Goal: Transaction & Acquisition: Book appointment/travel/reservation

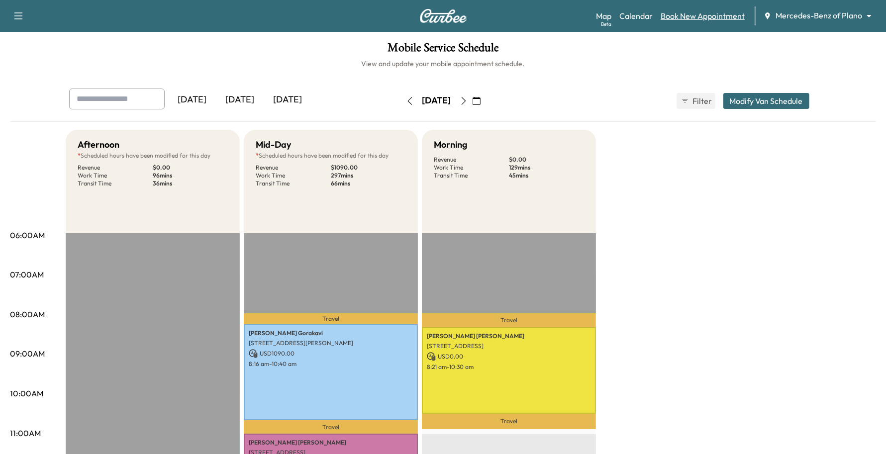
click at [677, 20] on link "Book New Appointment" at bounding box center [702, 16] width 84 height 12
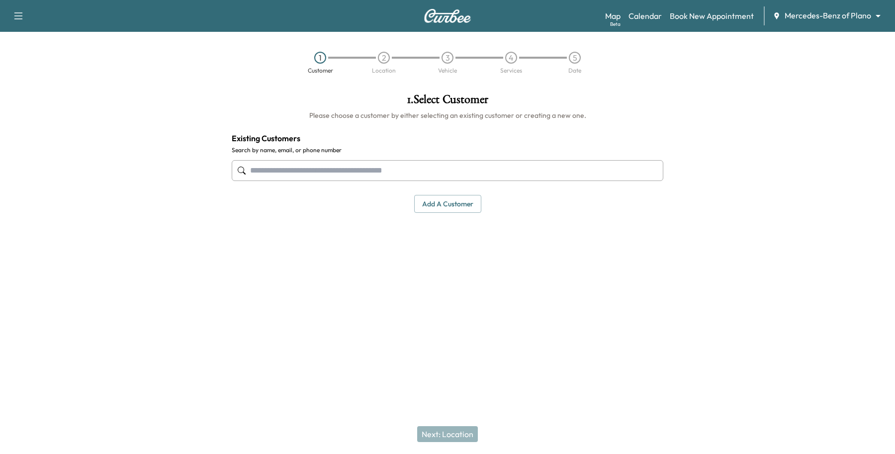
click at [265, 176] on input "text" at bounding box center [448, 170] width 432 height 21
drag, startPoint x: 337, startPoint y: 169, endPoint x: 0, endPoint y: 142, distance: 337.2
click at [0, 142] on div "**********" at bounding box center [447, 199] width 895 height 227
type input "**********"
drag, startPoint x: 265, startPoint y: 162, endPoint x: 252, endPoint y: 165, distance: 12.8
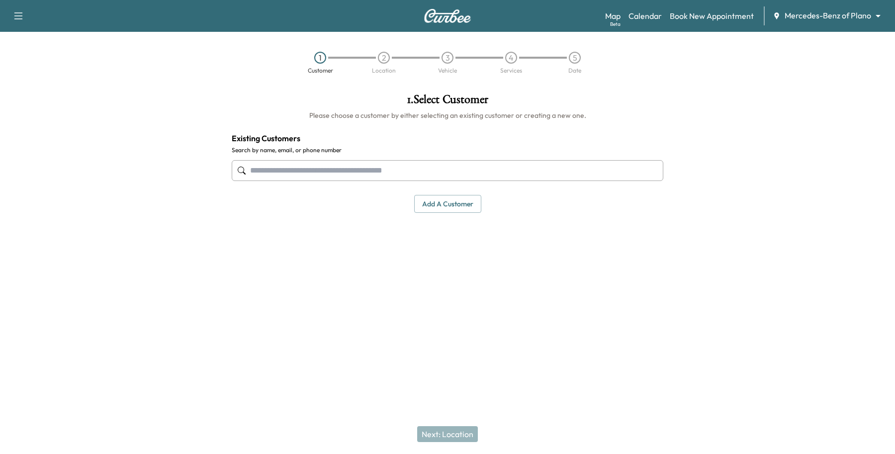
click at [252, 165] on input "text" at bounding box center [448, 170] width 432 height 21
paste input "**********"
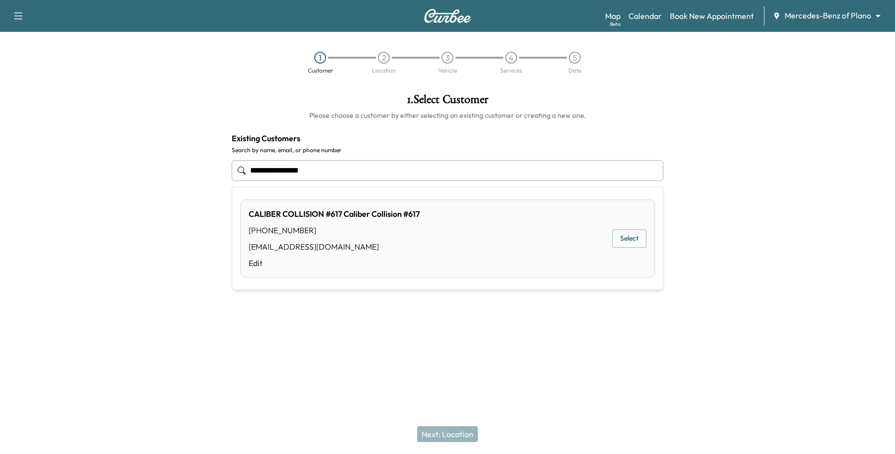
type input "**********"
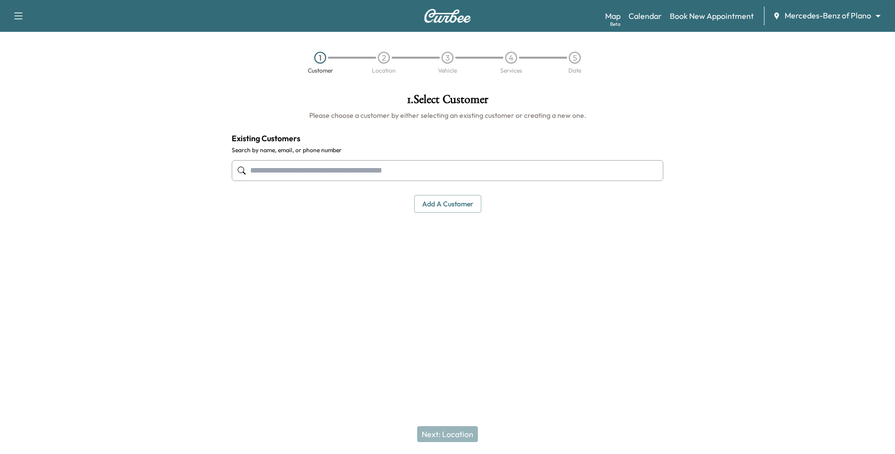
click at [409, 366] on div "Support Log Out Map Beta Calendar Book New Appointment Mercedes-Benz of Plano *…" at bounding box center [447, 227] width 895 height 454
click at [456, 202] on button "Add a customer" at bounding box center [447, 204] width 67 height 18
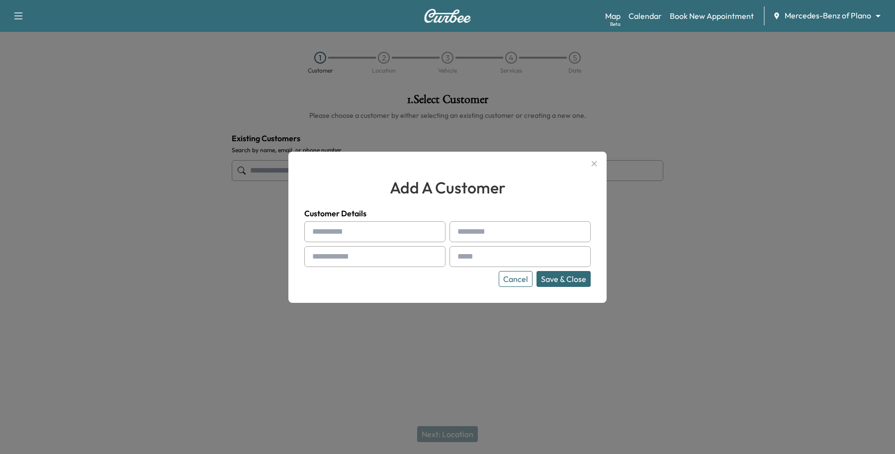
click at [346, 235] on input "text" at bounding box center [374, 231] width 141 height 21
paste input "*******"
type input "*******"
click at [354, 253] on input "text" at bounding box center [374, 256] width 141 height 21
click at [484, 234] on input "text" at bounding box center [519, 231] width 141 height 21
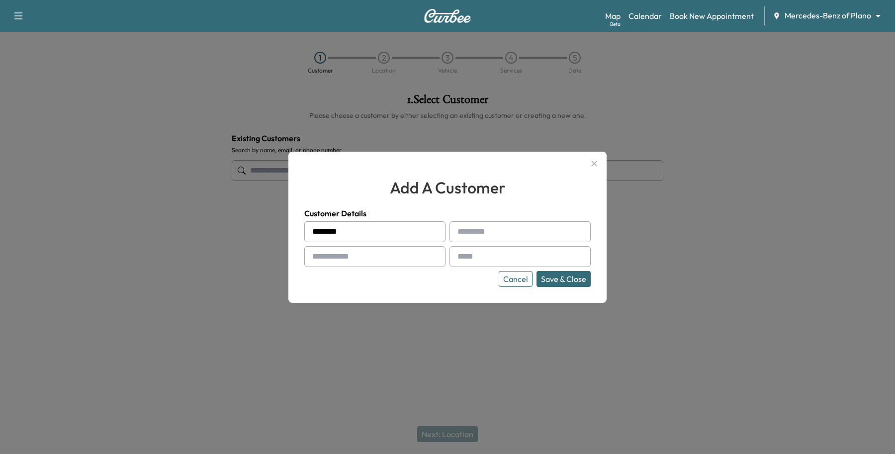
paste input "******"
type input "******"
click at [398, 254] on input "text" at bounding box center [374, 256] width 141 height 21
paste input "**********"
type input "**********"
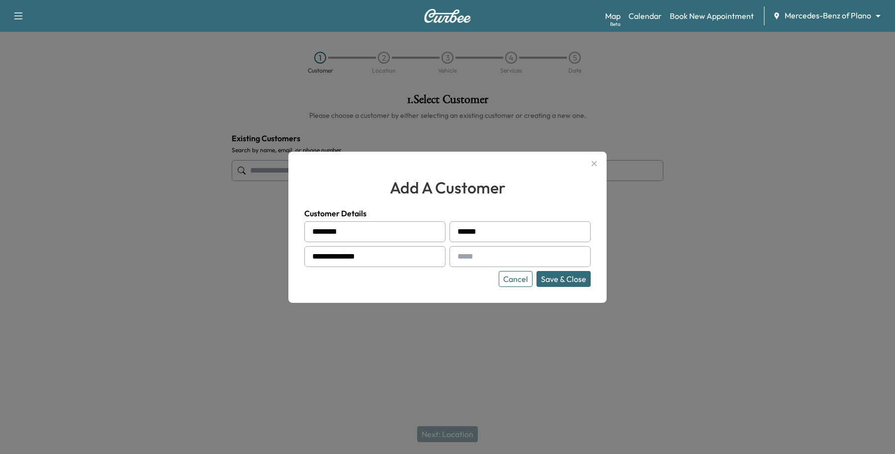
click at [465, 253] on div at bounding box center [459, 257] width 12 height 12
click at [474, 255] on input "text" at bounding box center [519, 256] width 141 height 21
type input "**********"
click at [572, 281] on button "Save & Close" at bounding box center [563, 279] width 54 height 16
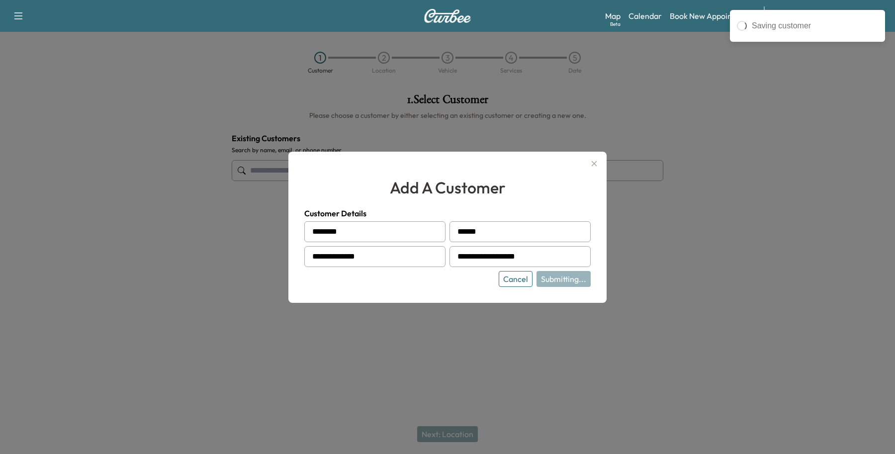
type input "**********"
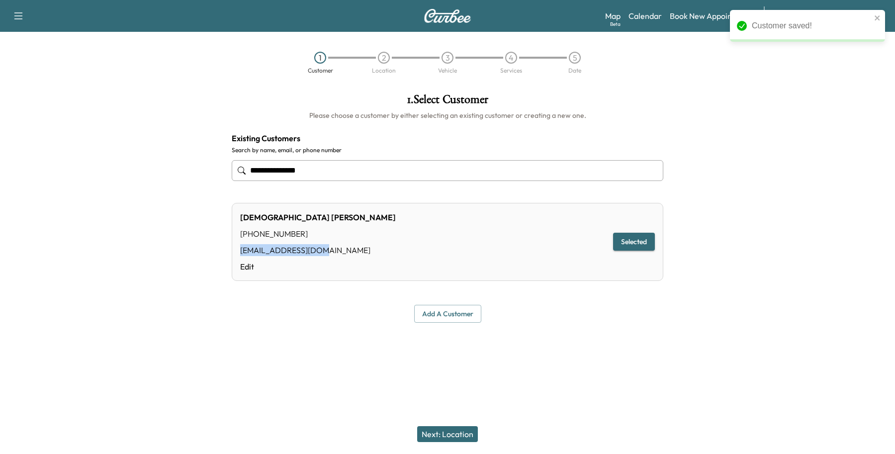
drag, startPoint x: 330, startPoint y: 248, endPoint x: 240, endPoint y: 251, distance: 89.6
click at [240, 251] on div "[PERSON_NAME] [PHONE_NUMBER] [EMAIL_ADDRESS][DOMAIN_NAME] Edit Selected" at bounding box center [448, 242] width 432 height 78
drag, startPoint x: 252, startPoint y: 252, endPoint x: 550, endPoint y: 418, distance: 341.6
click at [558, 413] on div "**********" at bounding box center [447, 227] width 895 height 454
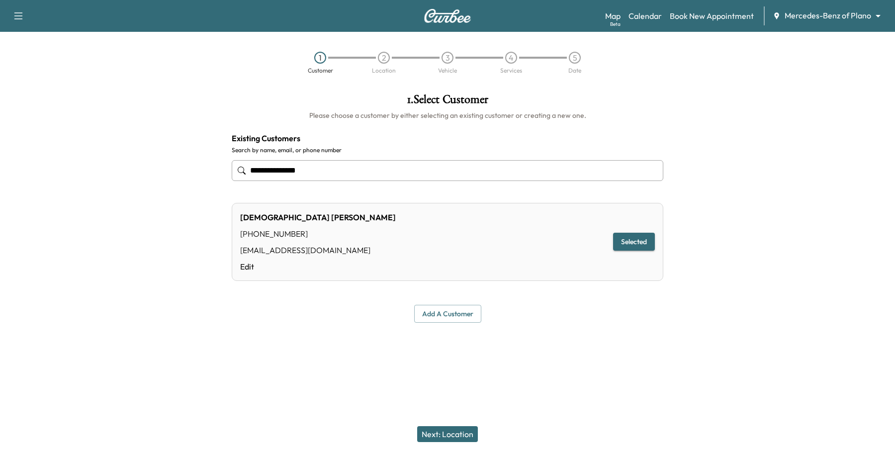
click at [472, 434] on button "Next: Location" at bounding box center [447, 434] width 61 height 16
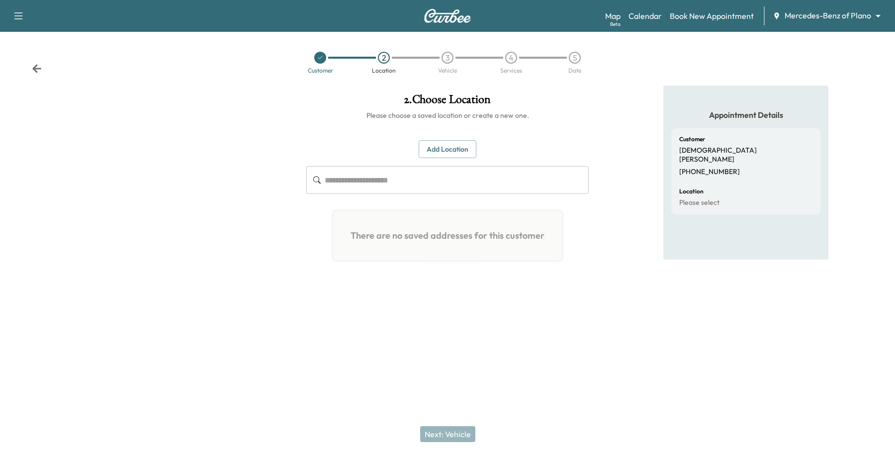
click at [447, 152] on button "Add Location" at bounding box center [448, 149] width 58 height 18
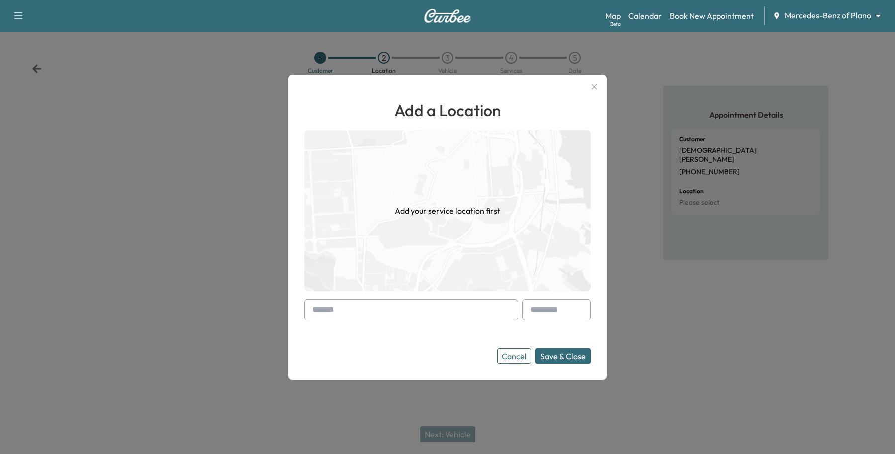
click at [334, 303] on input "text" at bounding box center [411, 309] width 214 height 21
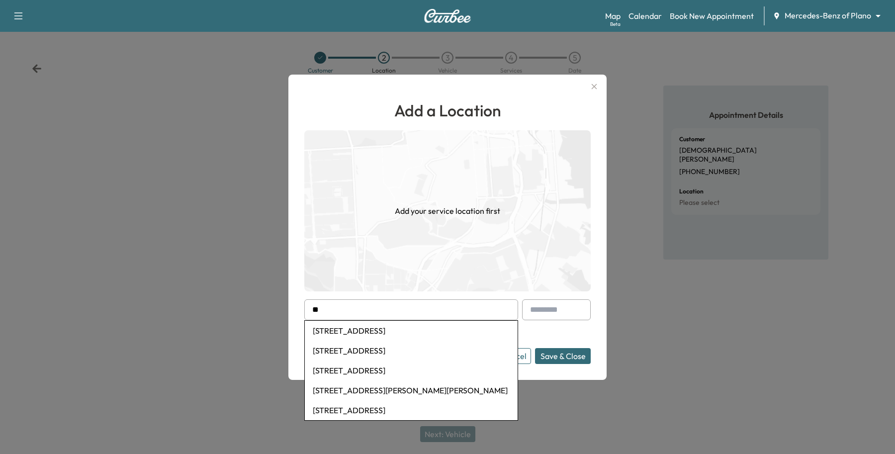
type input "*"
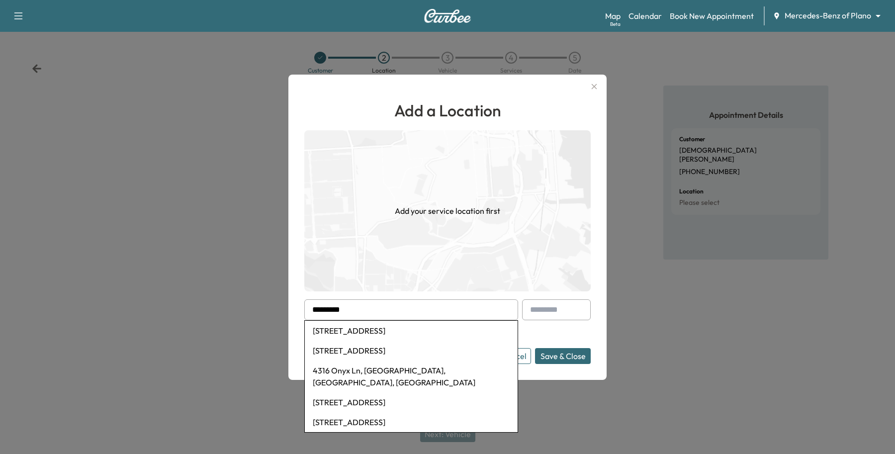
click at [346, 341] on li "[STREET_ADDRESS]" at bounding box center [411, 351] width 213 height 20
type input "**********"
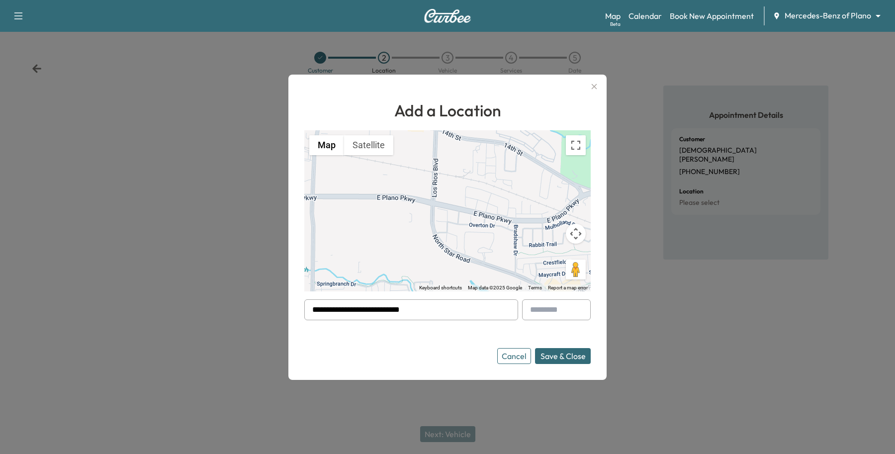
click at [574, 353] on button "Save & Close" at bounding box center [563, 356] width 56 height 16
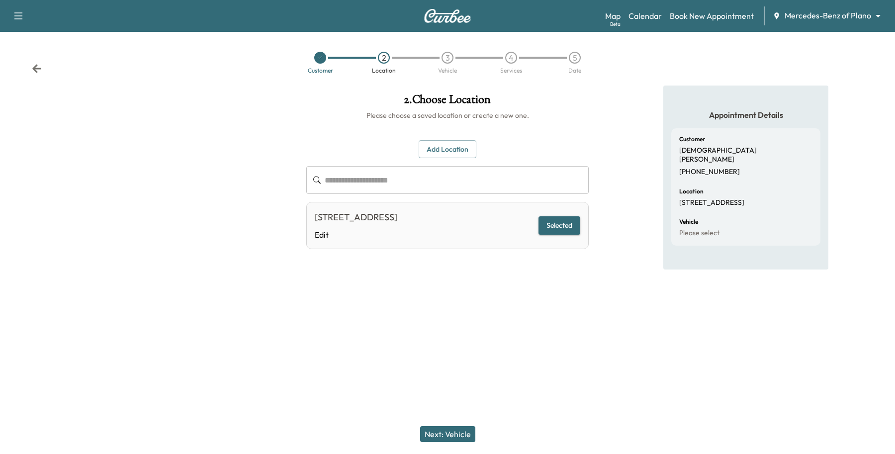
click at [456, 434] on button "Next: Vehicle" at bounding box center [447, 434] width 55 height 16
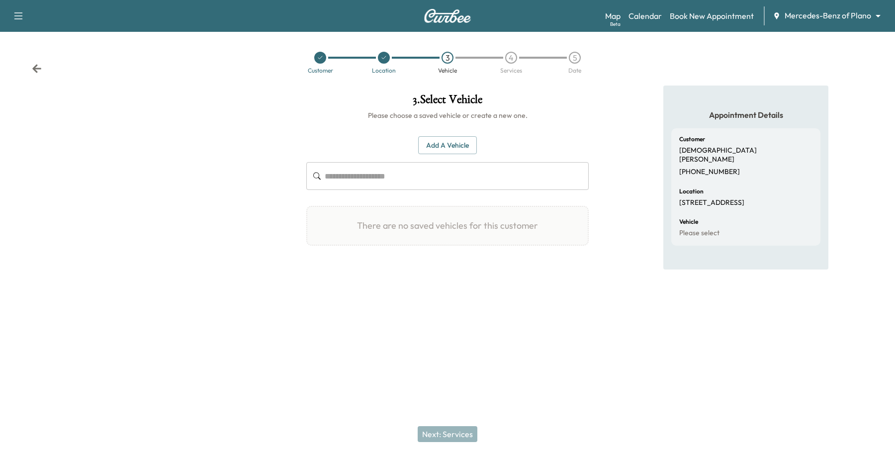
click at [465, 160] on div "Add a Vehicle ​" at bounding box center [447, 163] width 282 height 54
click at [462, 151] on button "Add a Vehicle" at bounding box center [447, 145] width 59 height 18
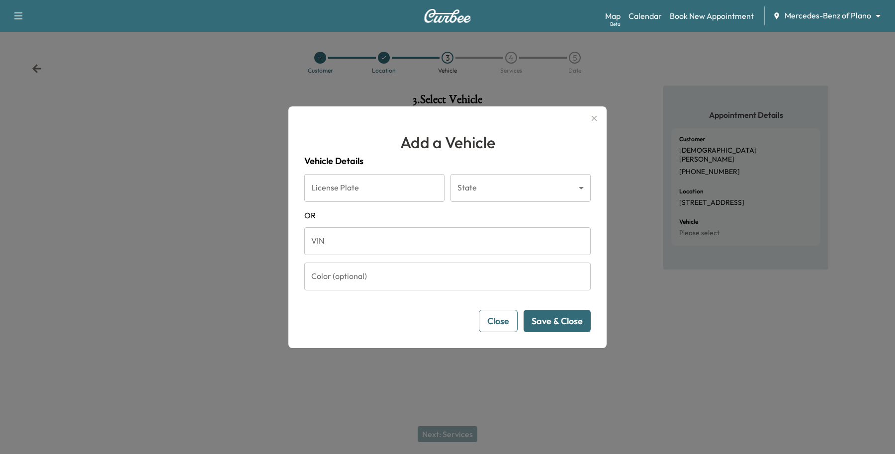
drag, startPoint x: 327, startPoint y: 240, endPoint x: 309, endPoint y: 204, distance: 39.8
click at [327, 240] on input "VIN" at bounding box center [447, 241] width 286 height 28
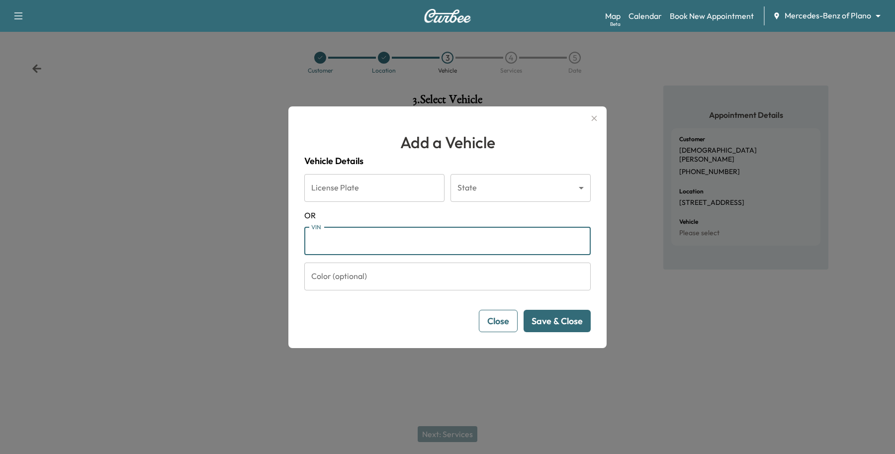
paste input "**********"
type input "**********"
click at [570, 334] on div "**********" at bounding box center [447, 227] width 318 height 242
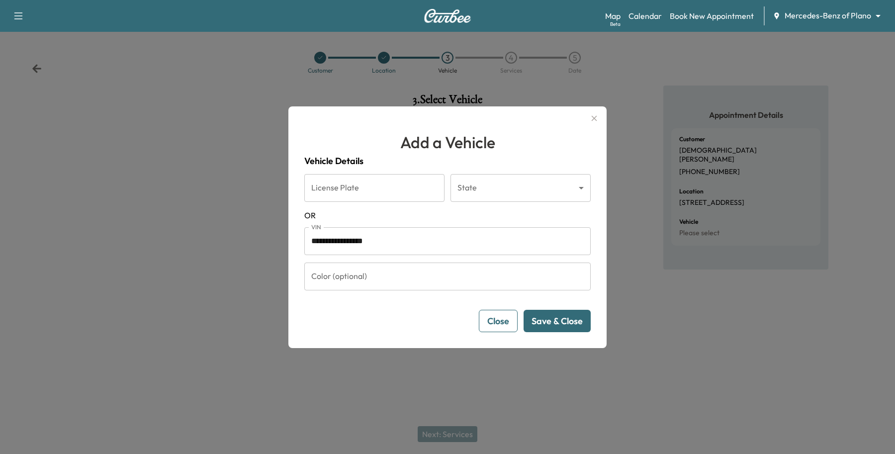
click at [572, 327] on button "Save & Close" at bounding box center [557, 321] width 67 height 22
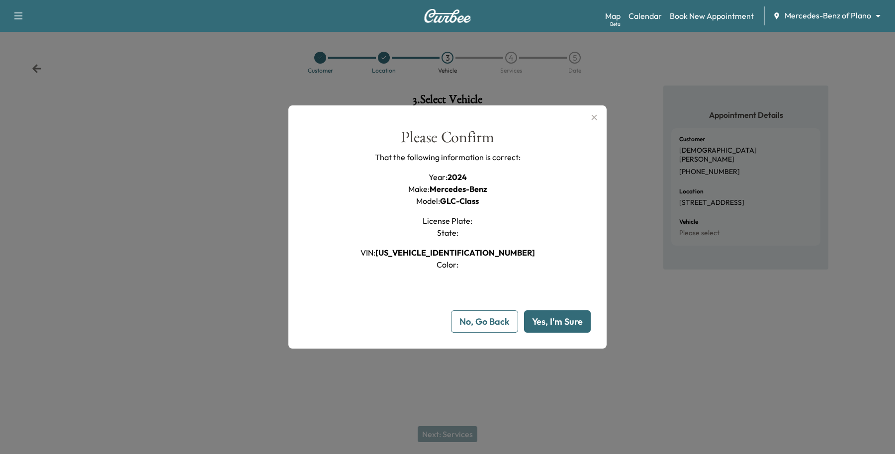
click at [573, 314] on button "Yes, I'm Sure" at bounding box center [557, 321] width 67 height 22
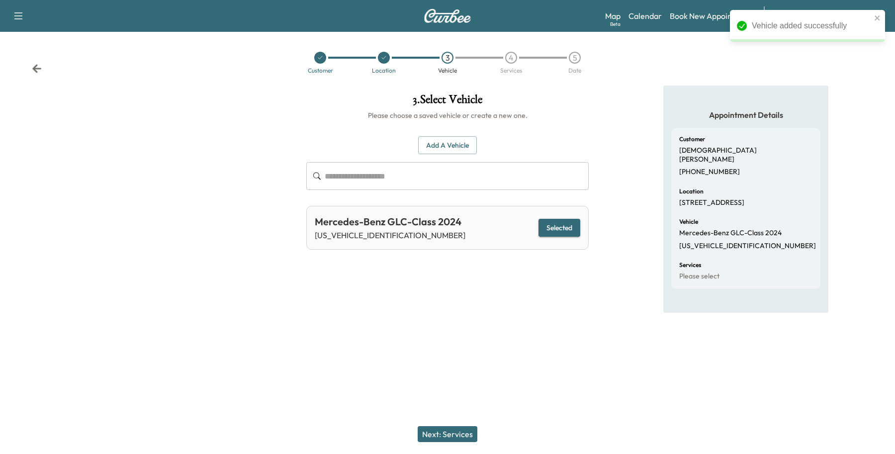
click at [456, 434] on button "Next: Services" at bounding box center [448, 434] width 60 height 16
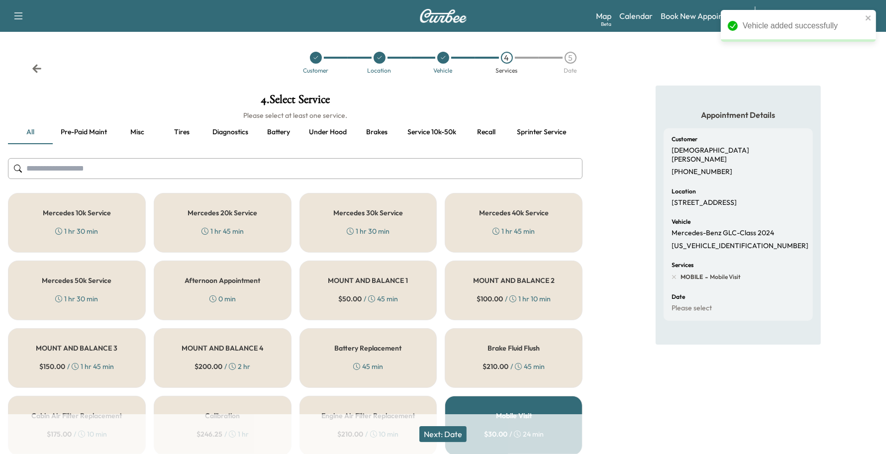
click at [246, 243] on div "Mercedes 20k Service 1 hr 45 min" at bounding box center [223, 223] width 138 height 60
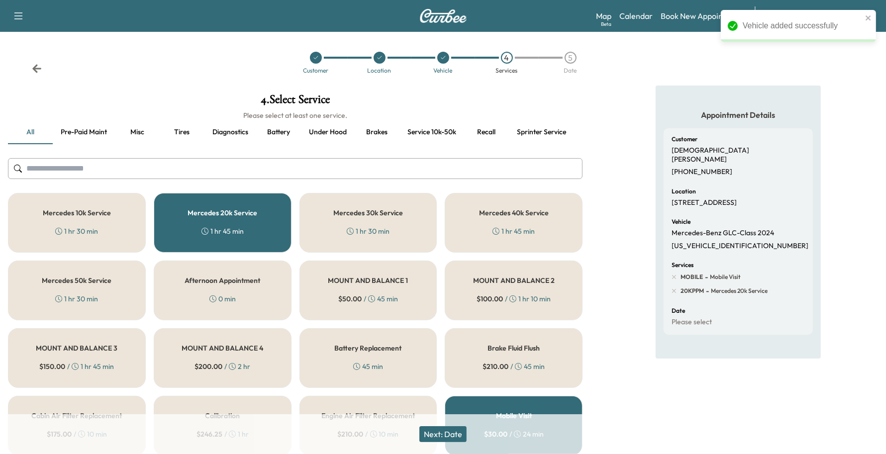
click at [436, 431] on button "Next: Date" at bounding box center [442, 434] width 47 height 16
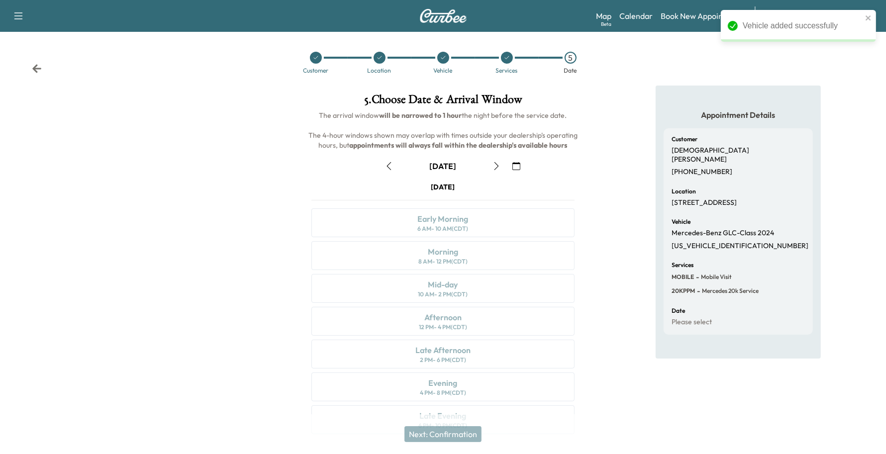
click at [523, 165] on button "button" at bounding box center [516, 166] width 17 height 16
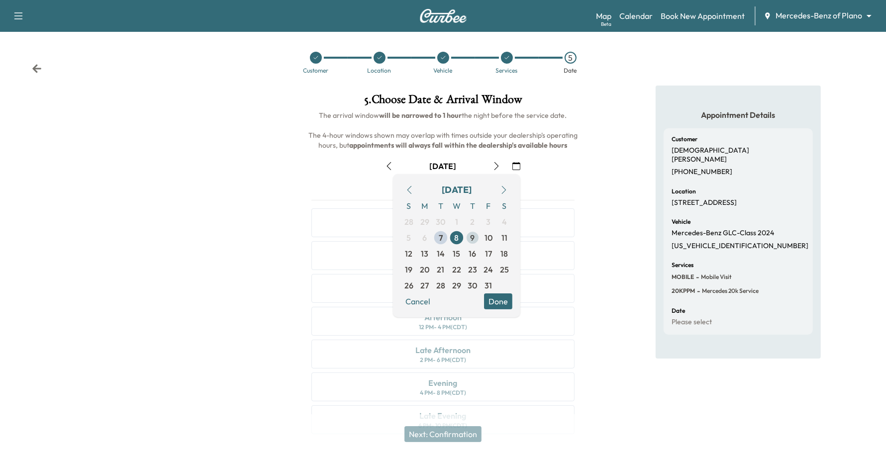
click at [468, 237] on span "9" at bounding box center [472, 238] width 16 height 16
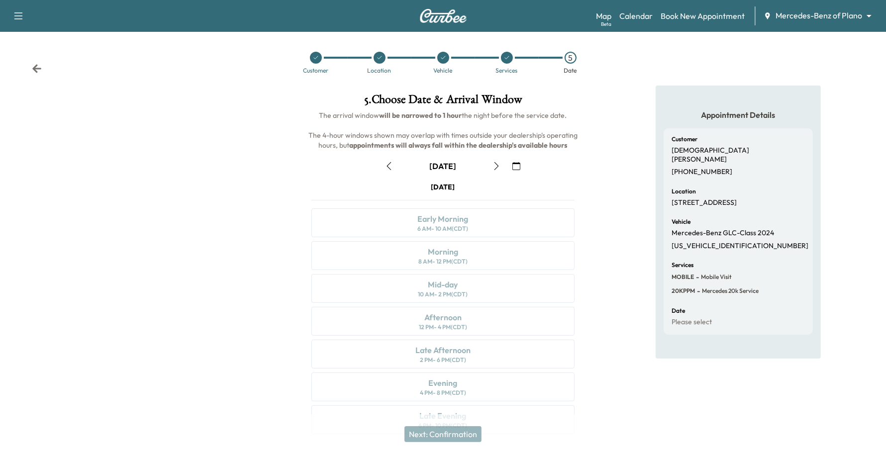
click at [496, 165] on icon "button" at bounding box center [496, 166] width 8 height 8
click at [394, 168] on button "button" at bounding box center [388, 166] width 17 height 16
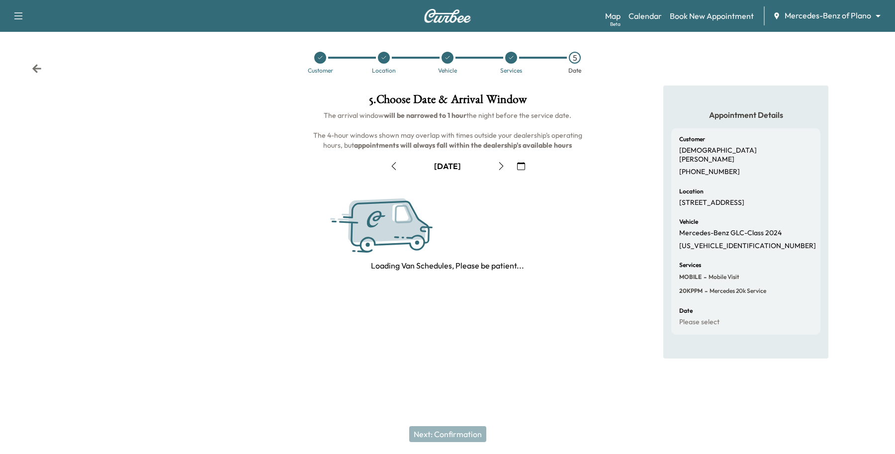
click at [496, 166] on button "button" at bounding box center [501, 166] width 17 height 16
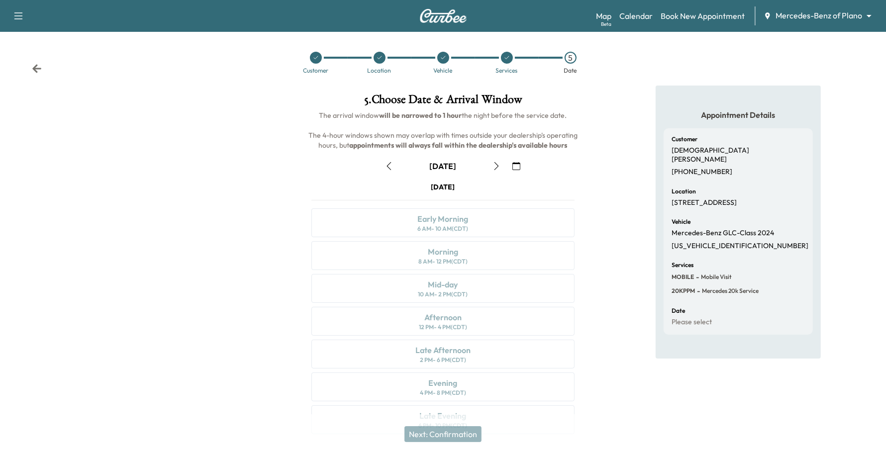
click at [515, 164] on icon "button" at bounding box center [516, 166] width 8 height 8
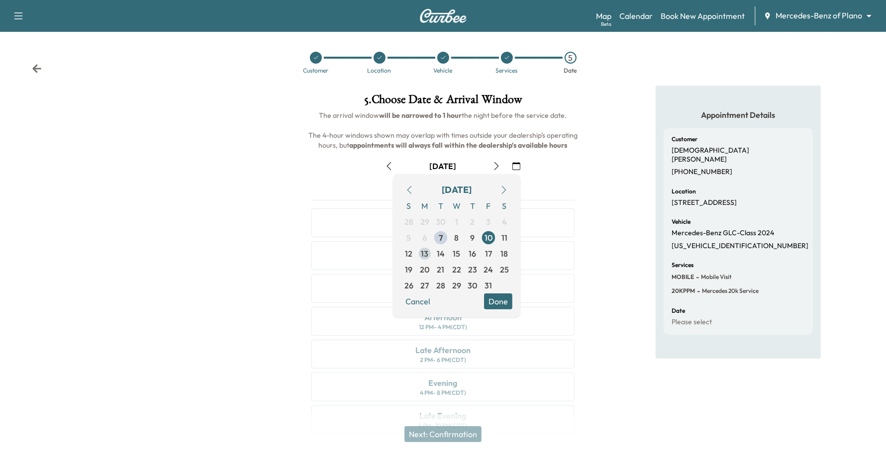
click at [424, 250] on span "13" at bounding box center [424, 254] width 7 height 12
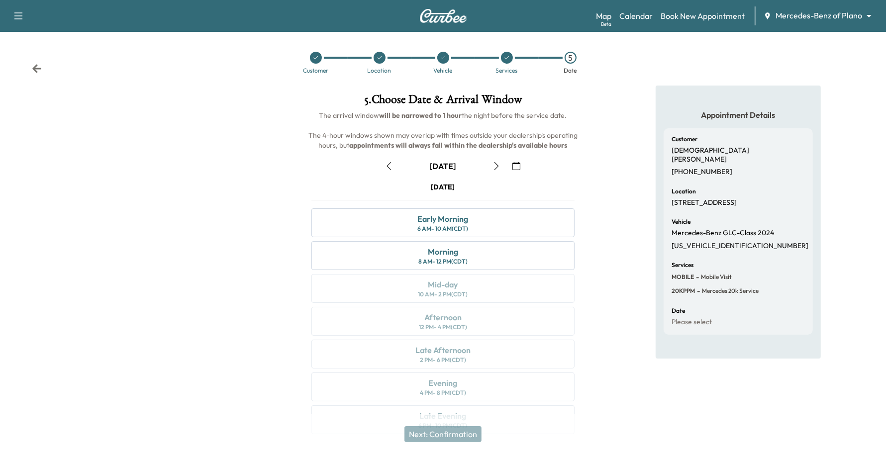
click at [515, 164] on icon "button" at bounding box center [516, 166] width 8 height 8
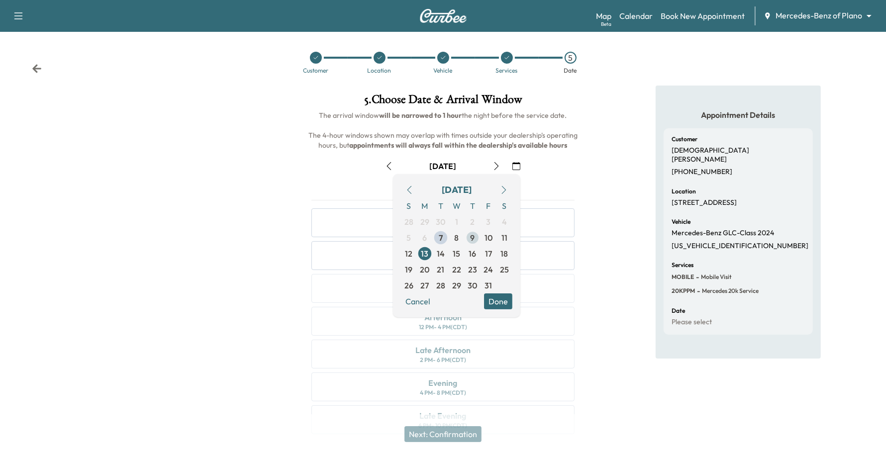
click at [465, 237] on span "9" at bounding box center [472, 238] width 16 height 16
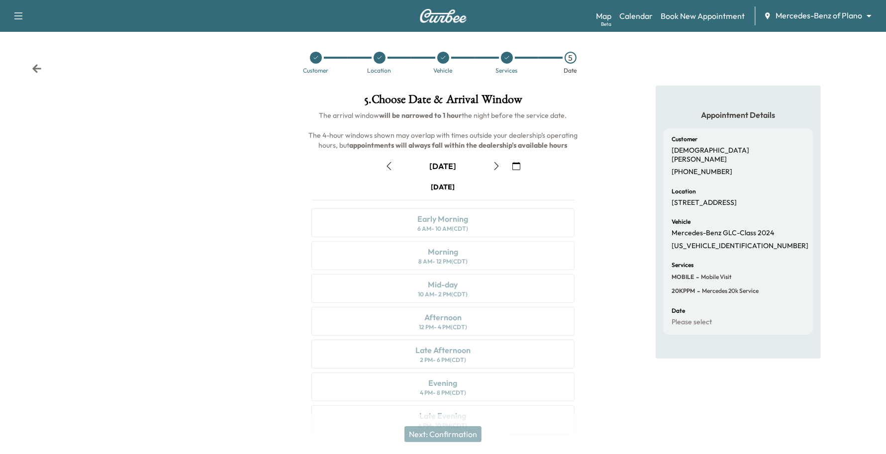
click at [386, 163] on icon "button" at bounding box center [389, 166] width 8 height 8
click at [508, 163] on button "button" at bounding box center [516, 166] width 17 height 16
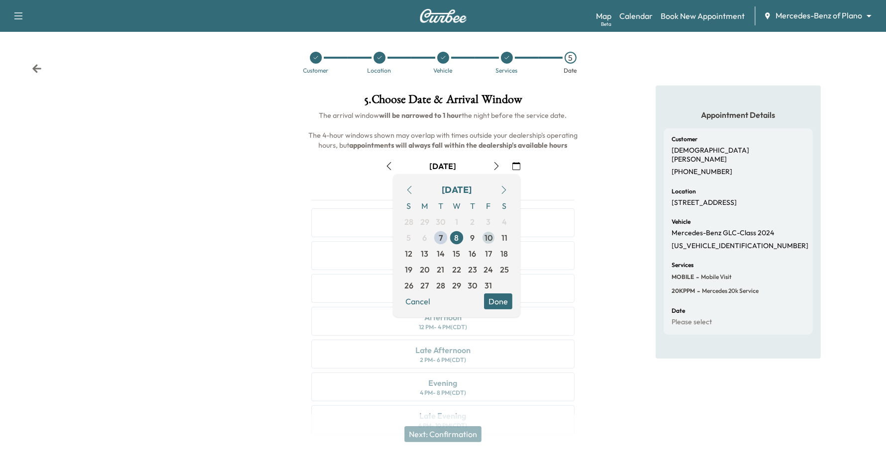
click at [486, 234] on span "10" at bounding box center [488, 238] width 8 height 12
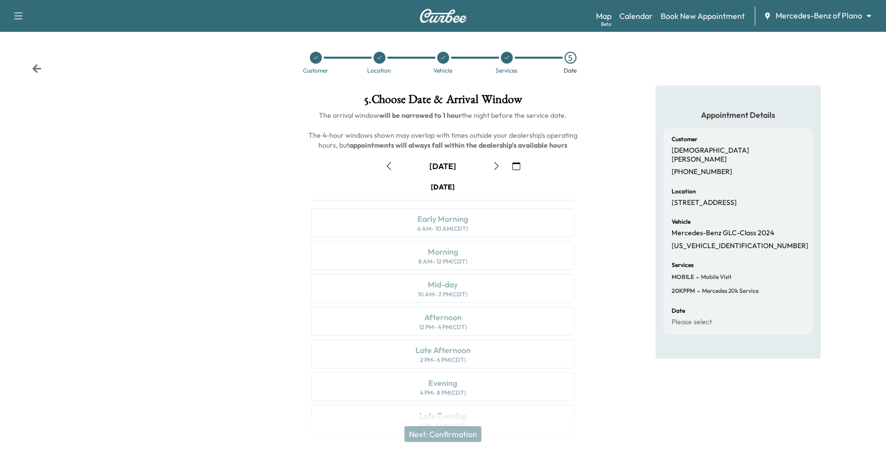
click at [445, 61] on div at bounding box center [443, 58] width 12 height 12
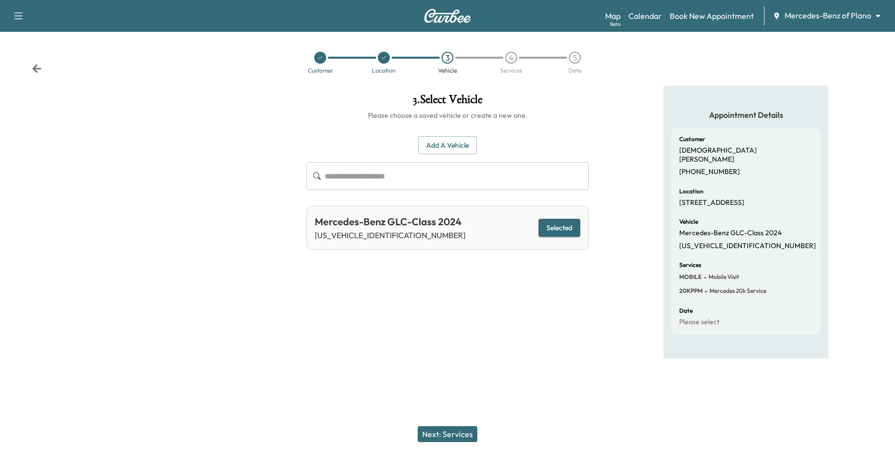
click at [443, 57] on div "3" at bounding box center [448, 58] width 12 height 12
click at [506, 59] on div "4" at bounding box center [511, 58] width 12 height 12
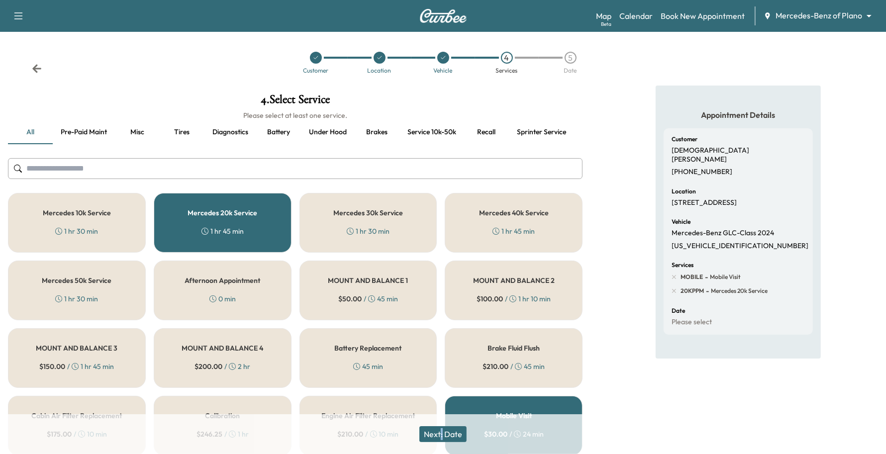
click at [446, 424] on div "Next: Date" at bounding box center [443, 434] width 886 height 40
click at [441, 435] on button "Next: Date" at bounding box center [442, 434] width 47 height 16
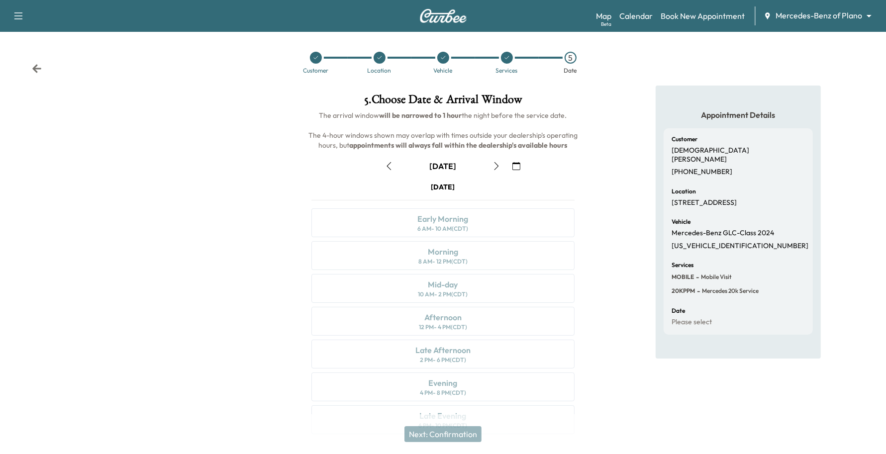
click at [497, 163] on icon "button" at bounding box center [496, 166] width 8 height 8
click at [496, 163] on icon "button" at bounding box center [496, 166] width 8 height 8
click at [386, 167] on icon "button" at bounding box center [389, 166] width 8 height 8
click at [504, 52] on div at bounding box center [507, 58] width 12 height 12
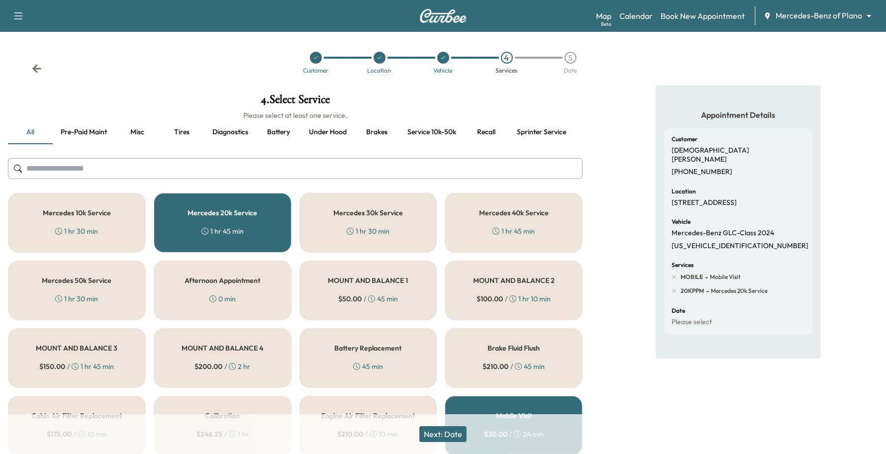
click at [73, 220] on div "Mercedes 10k Service 1 hr 30 min" at bounding box center [77, 223] width 138 height 60
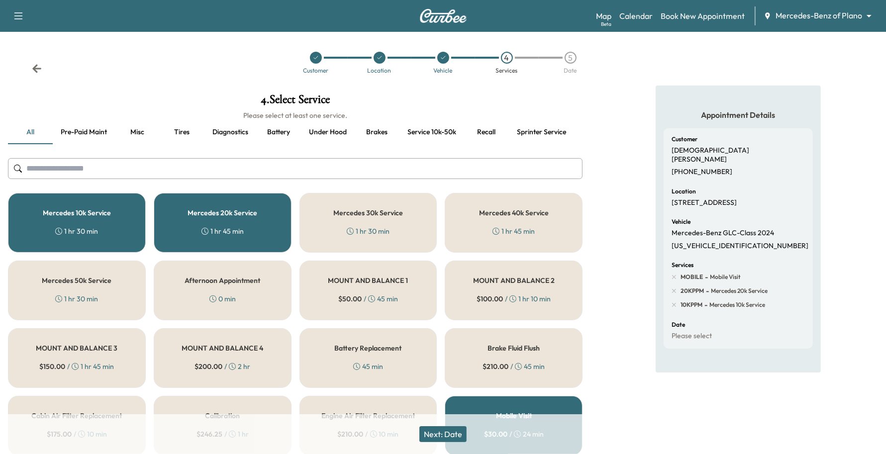
click at [204, 209] on h5 "Mercedes 20k Service" at bounding box center [222, 212] width 70 height 7
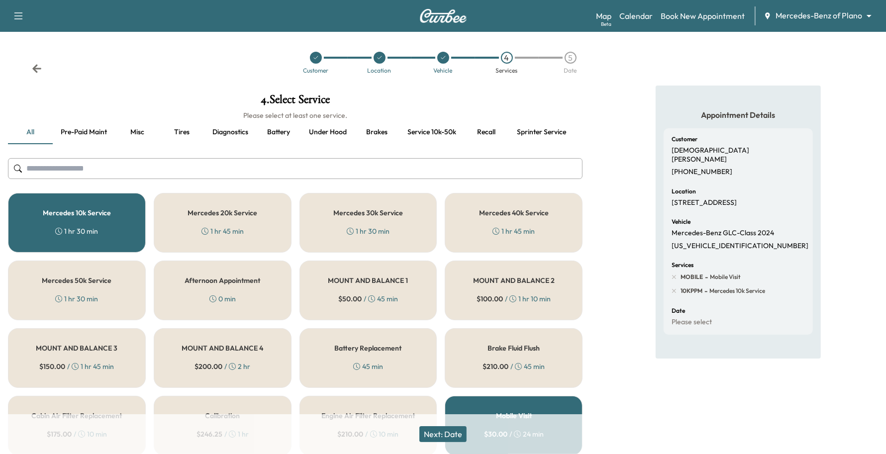
click at [436, 430] on button "Next: Date" at bounding box center [442, 434] width 47 height 16
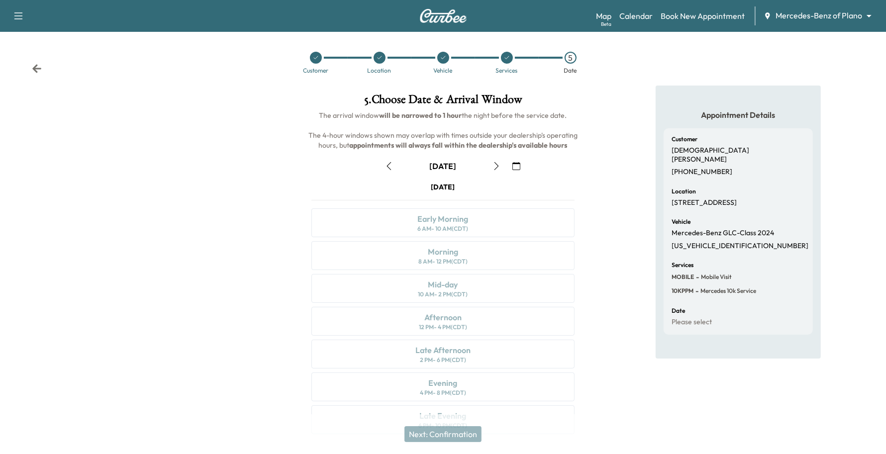
click at [510, 163] on button "button" at bounding box center [516, 166] width 17 height 16
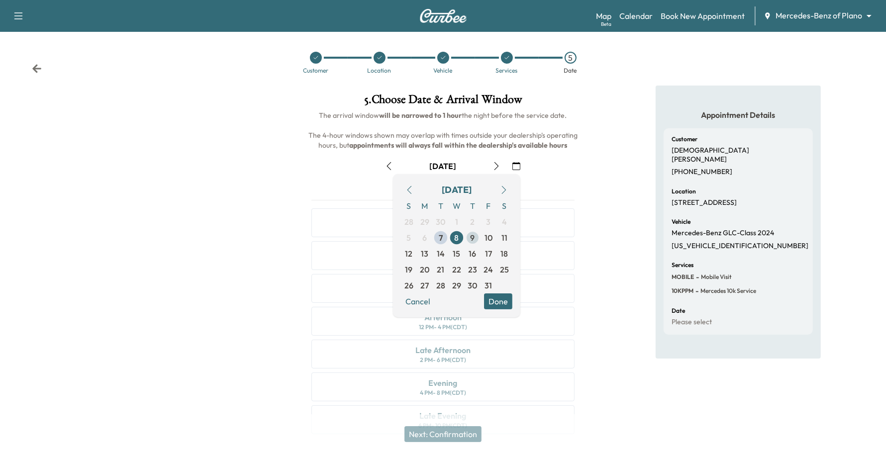
click at [470, 239] on span "9" at bounding box center [472, 238] width 4 height 12
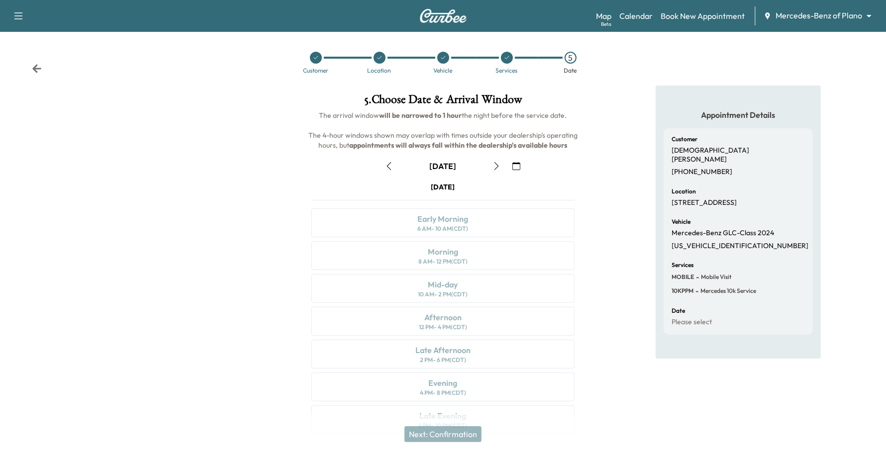
click at [500, 167] on icon "button" at bounding box center [496, 166] width 8 height 8
click at [385, 58] on div at bounding box center [380, 58] width 64 height 12
click at [379, 58] on icon at bounding box center [379, 58] width 6 height 6
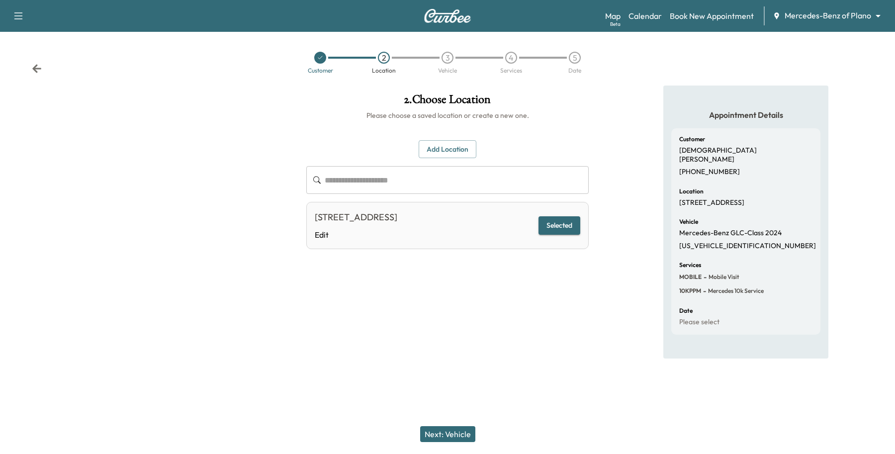
click at [461, 145] on button "Add Location" at bounding box center [448, 149] width 58 height 18
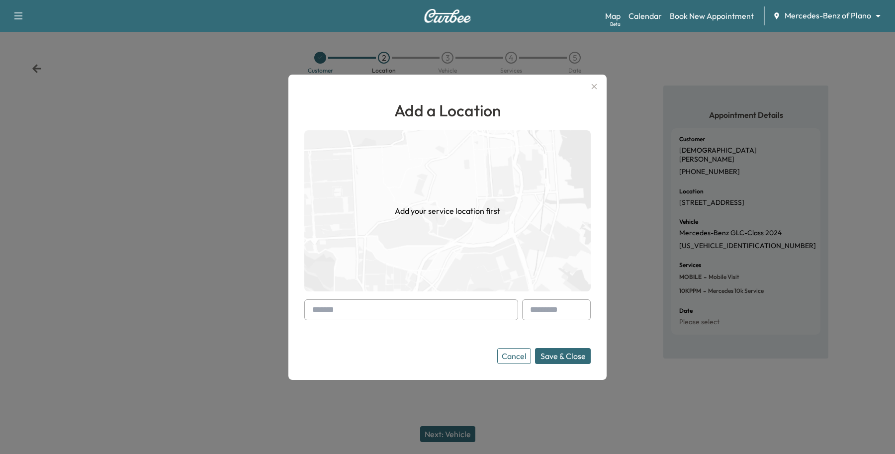
click at [378, 309] on input "text" at bounding box center [411, 309] width 214 height 21
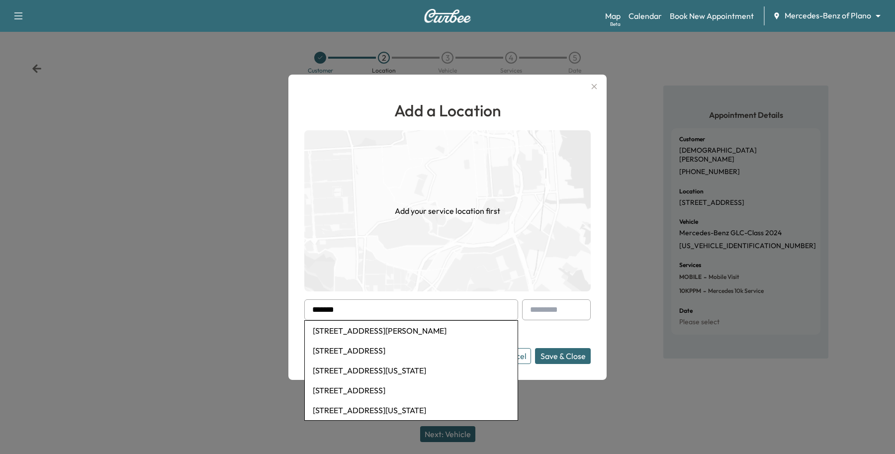
click at [357, 351] on li "[STREET_ADDRESS]" at bounding box center [411, 351] width 213 height 20
type input "**********"
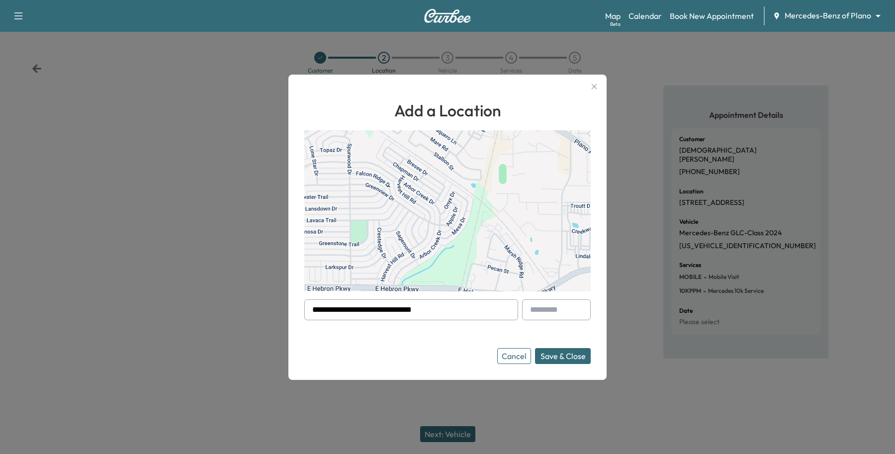
click at [547, 356] on button "Save & Close" at bounding box center [563, 356] width 56 height 16
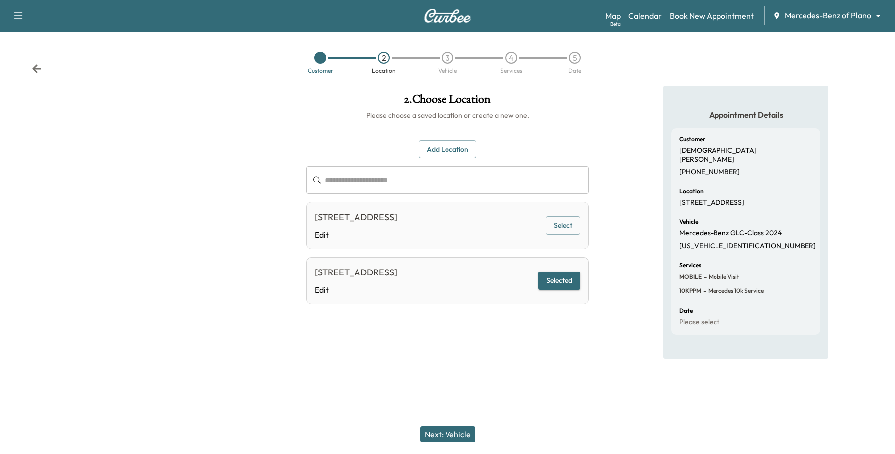
click at [455, 423] on div "Next: Vehicle" at bounding box center [447, 434] width 895 height 40
drag, startPoint x: 456, startPoint y: 428, endPoint x: 456, endPoint y: 437, distance: 9.0
click at [456, 429] on button "Next: Vehicle" at bounding box center [447, 434] width 55 height 16
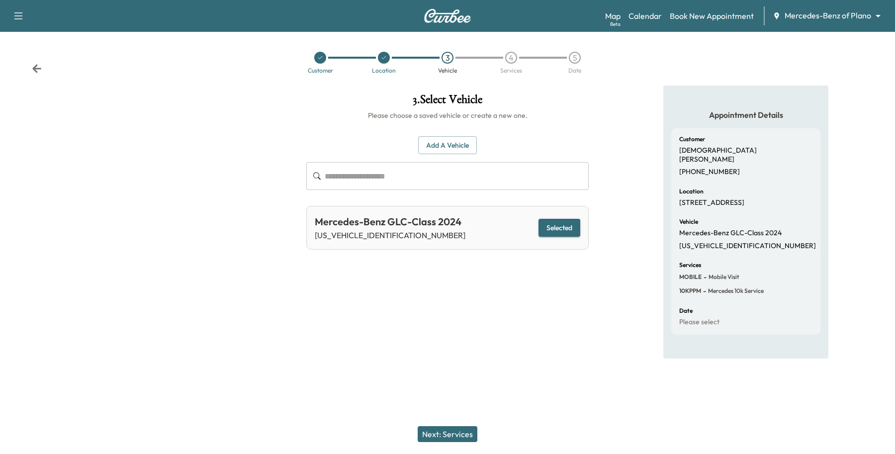
click at [461, 438] on button "Next: Services" at bounding box center [448, 434] width 60 height 16
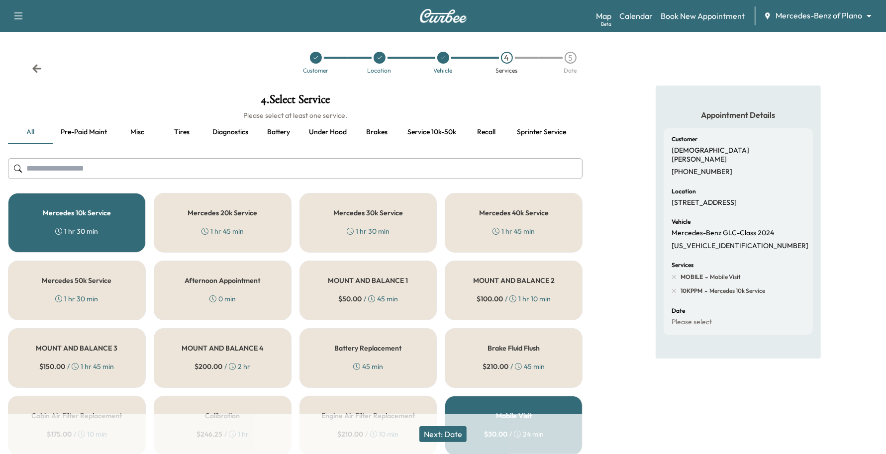
click at [462, 436] on button "Next: Date" at bounding box center [442, 434] width 47 height 16
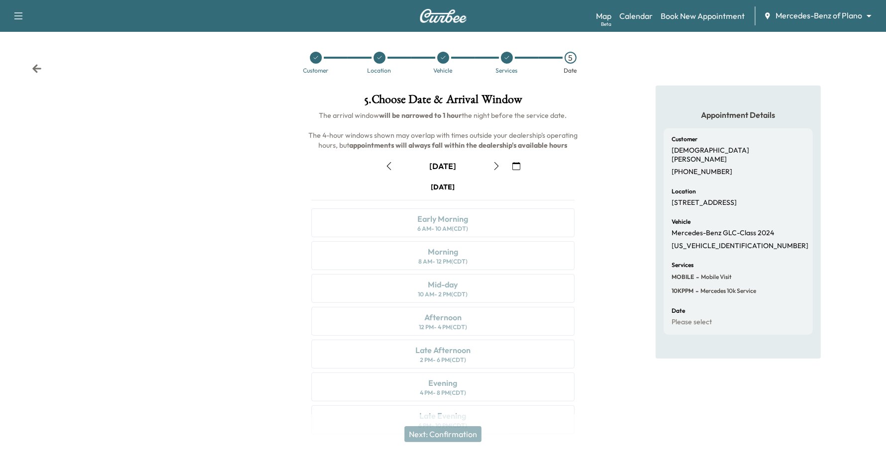
click at [497, 165] on icon "button" at bounding box center [496, 166] width 4 height 8
click at [494, 160] on button "button" at bounding box center [496, 166] width 17 height 16
click at [390, 163] on icon "button" at bounding box center [389, 166] width 8 height 8
click at [498, 165] on icon "button" at bounding box center [496, 166] width 8 height 8
click at [391, 172] on button "button" at bounding box center [388, 166] width 17 height 16
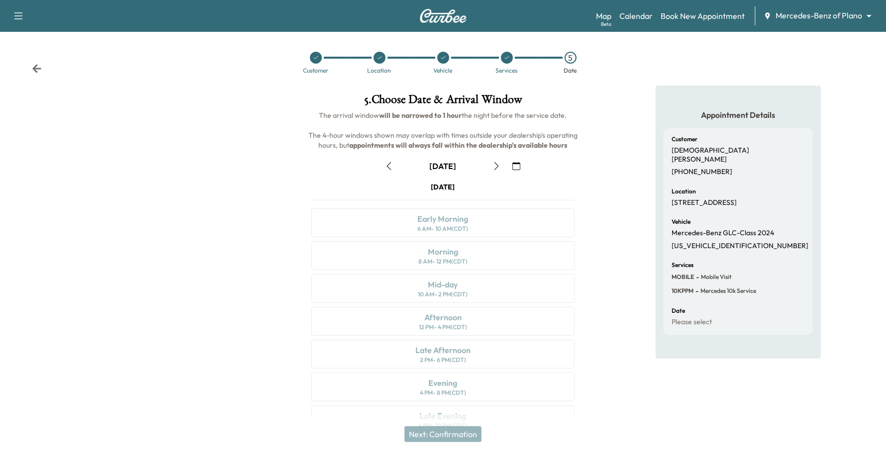
click at [490, 170] on button "button" at bounding box center [496, 166] width 17 height 16
click at [424, 219] on div "Early Morning" at bounding box center [442, 219] width 51 height 12
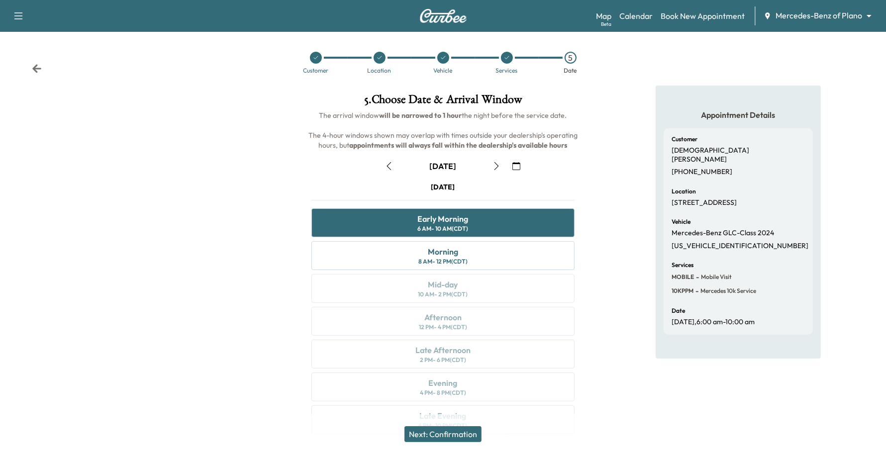
click at [393, 164] on icon "button" at bounding box center [389, 166] width 8 height 8
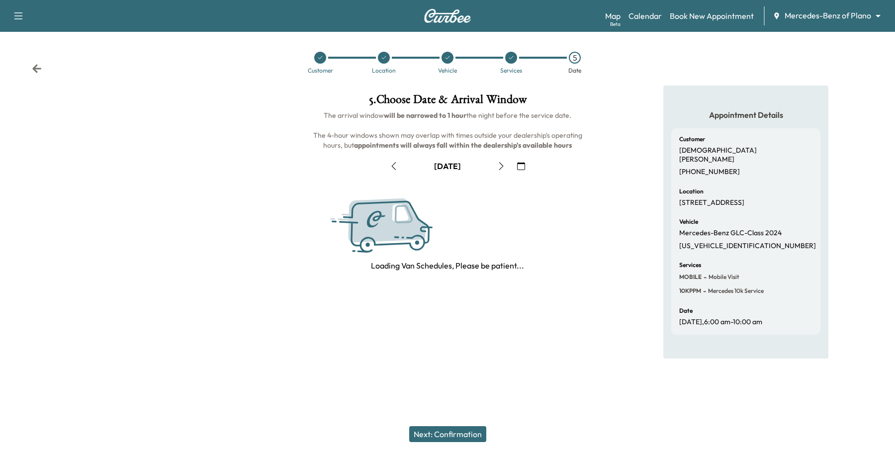
click at [504, 163] on icon "button" at bounding box center [501, 166] width 8 height 8
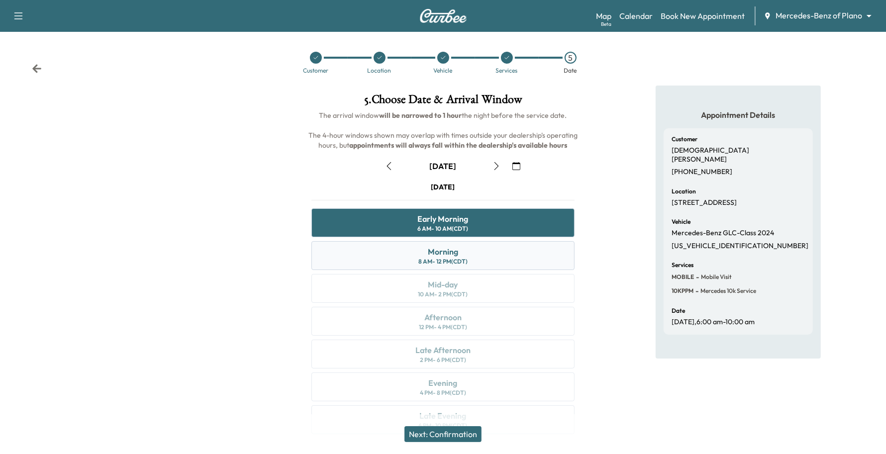
click at [394, 250] on div "Morning 8 AM - 12 PM (CDT)" at bounding box center [443, 255] width 264 height 29
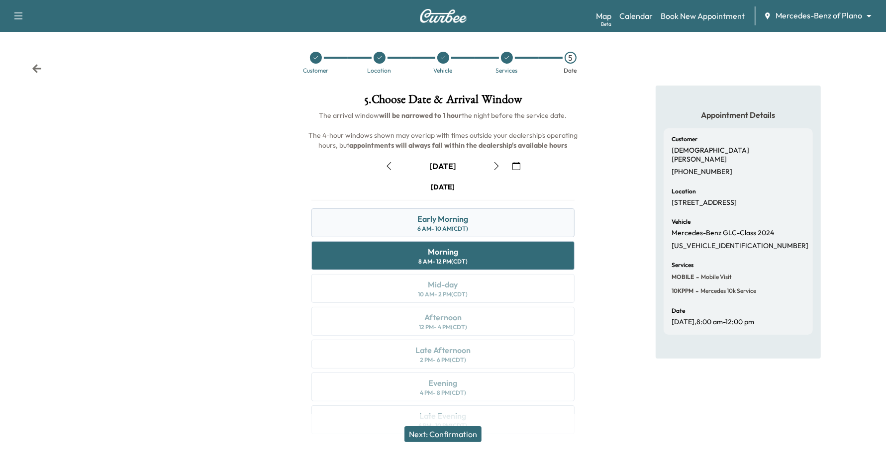
click at [395, 235] on div "Early Morning 6 AM - 10 AM (CDT)" at bounding box center [443, 222] width 264 height 29
